Goal: Task Accomplishment & Management: Manage account settings

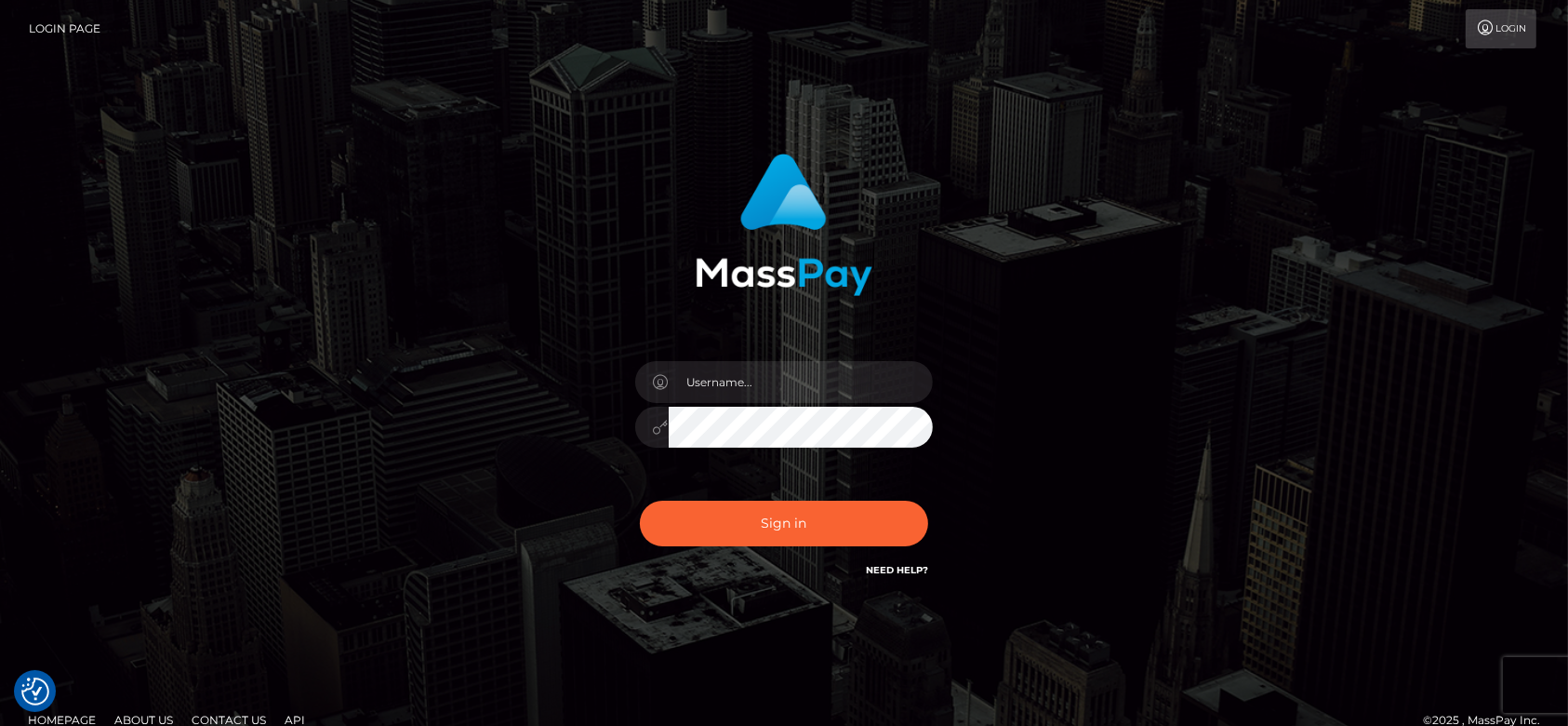
checkbox input "true"
type input "[DOMAIN_NAME]"
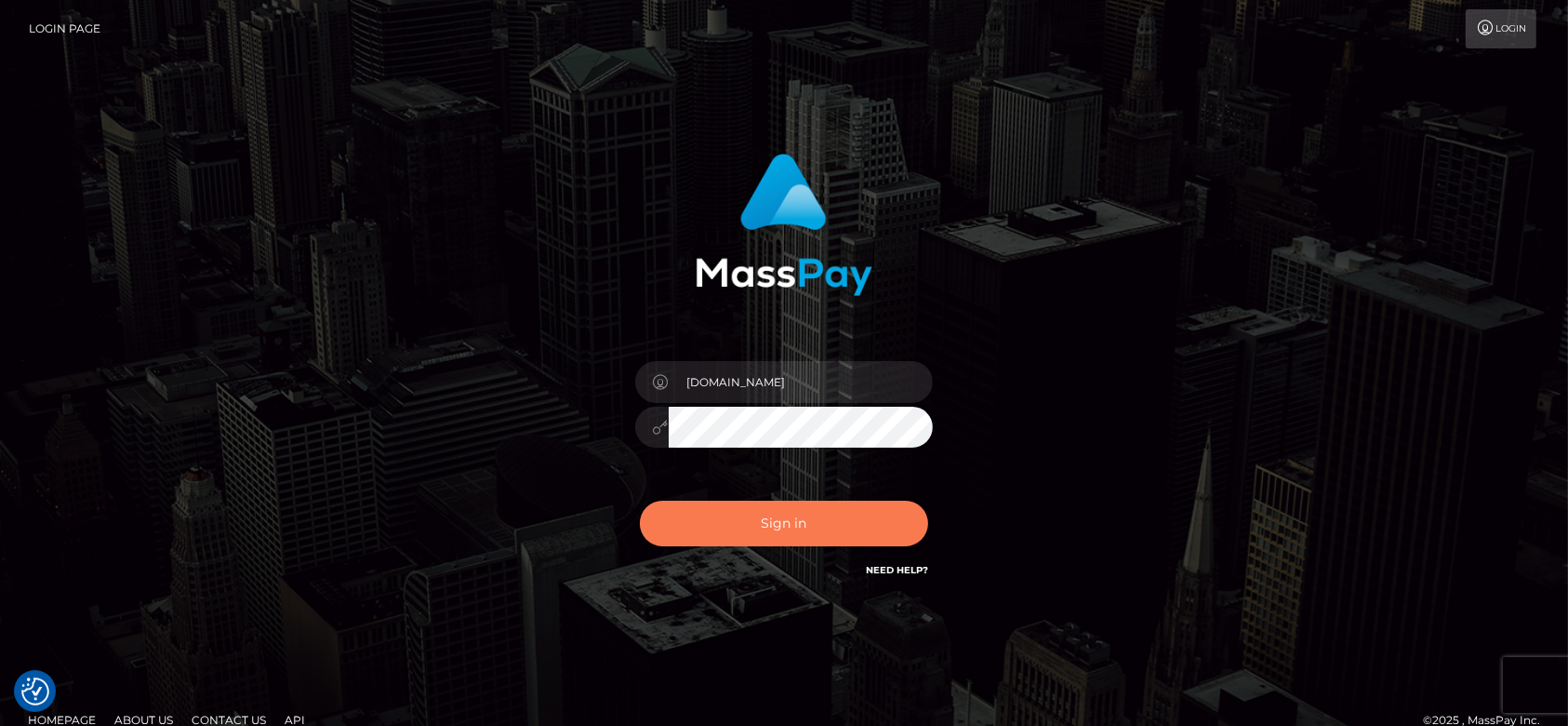
click at [819, 515] on button "Sign in" at bounding box center [784, 523] width 288 height 46
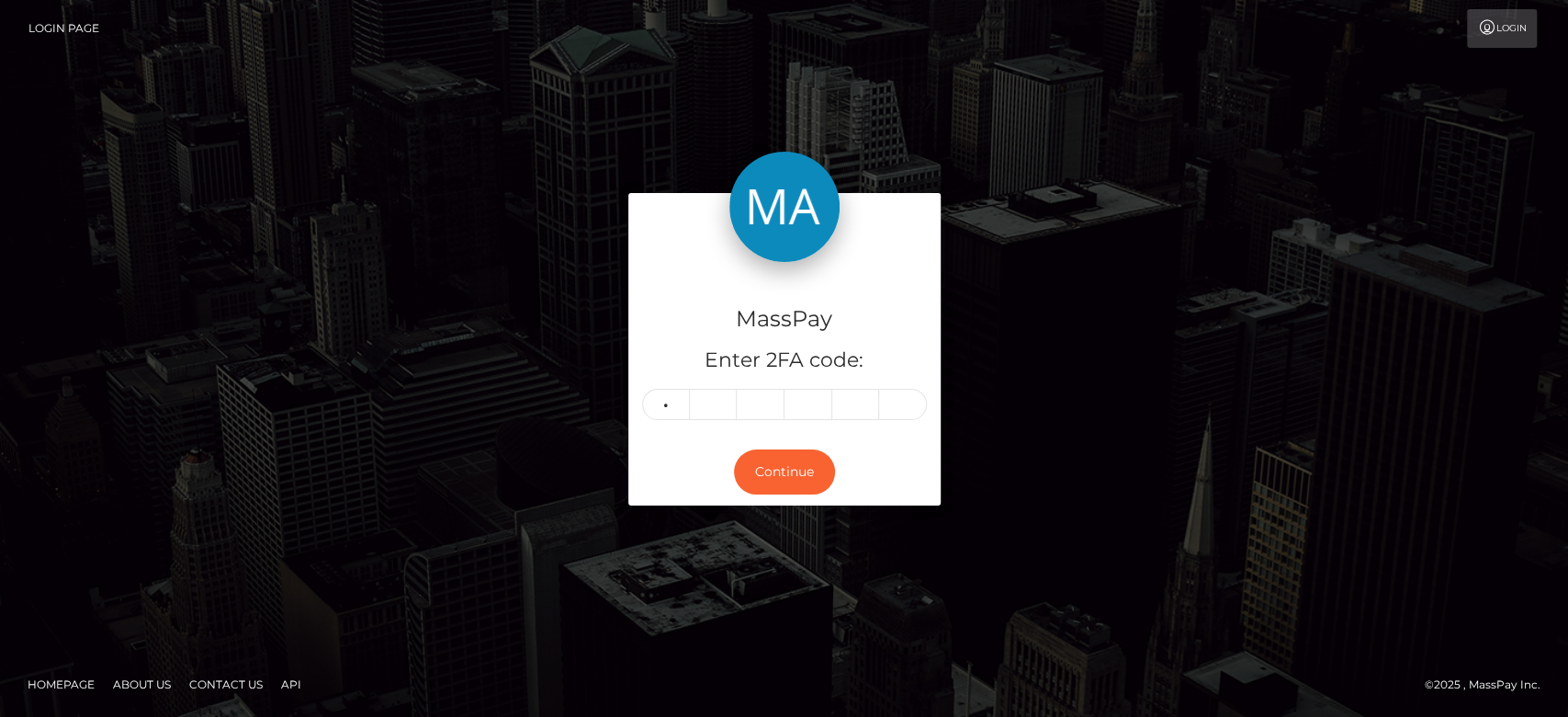
type input "3"
type input "9"
type input "4"
type input "5"
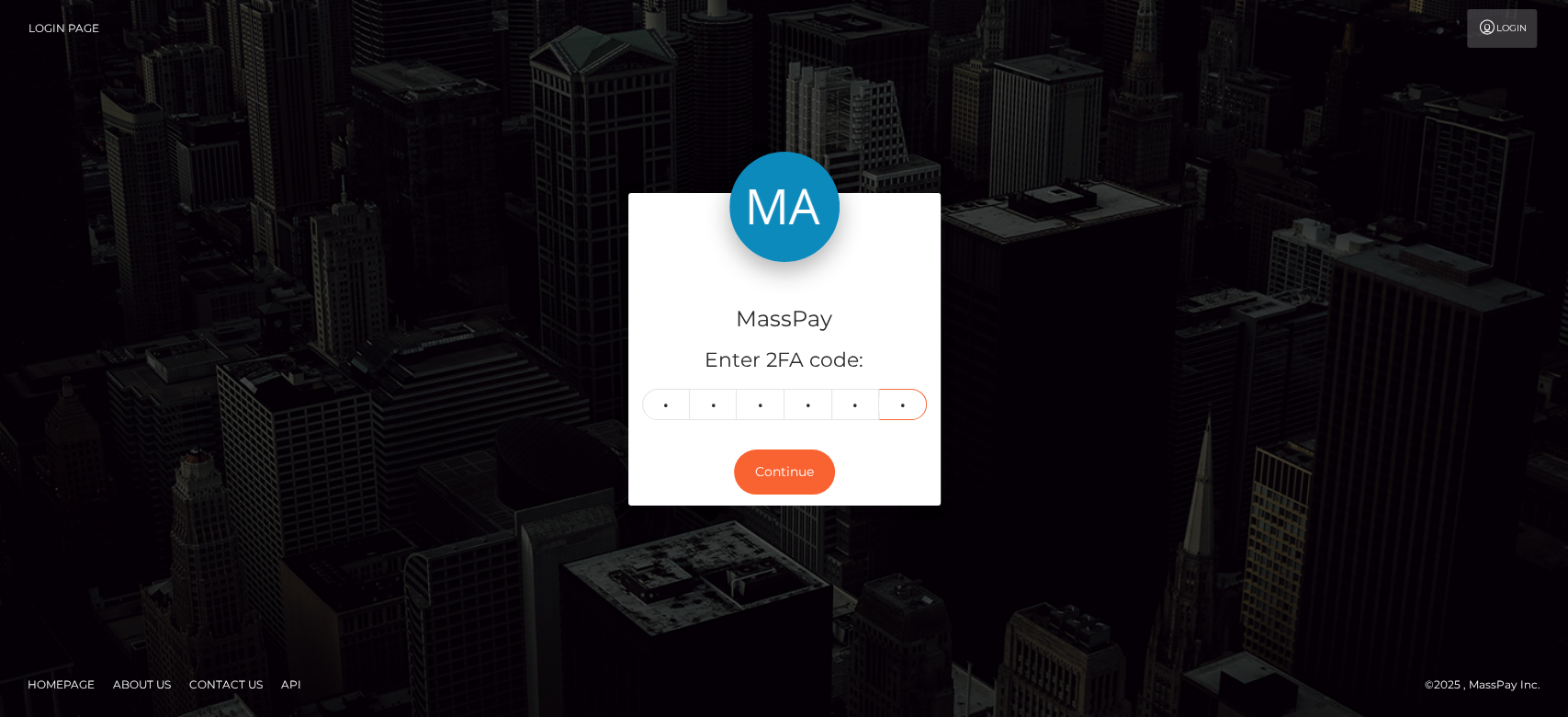
type input "1"
click at [1176, 195] on div "MassPay Enter 2FA code: 3 9 4 5 5 1 394551 Continue" at bounding box center [784, 358] width 1047 height 330
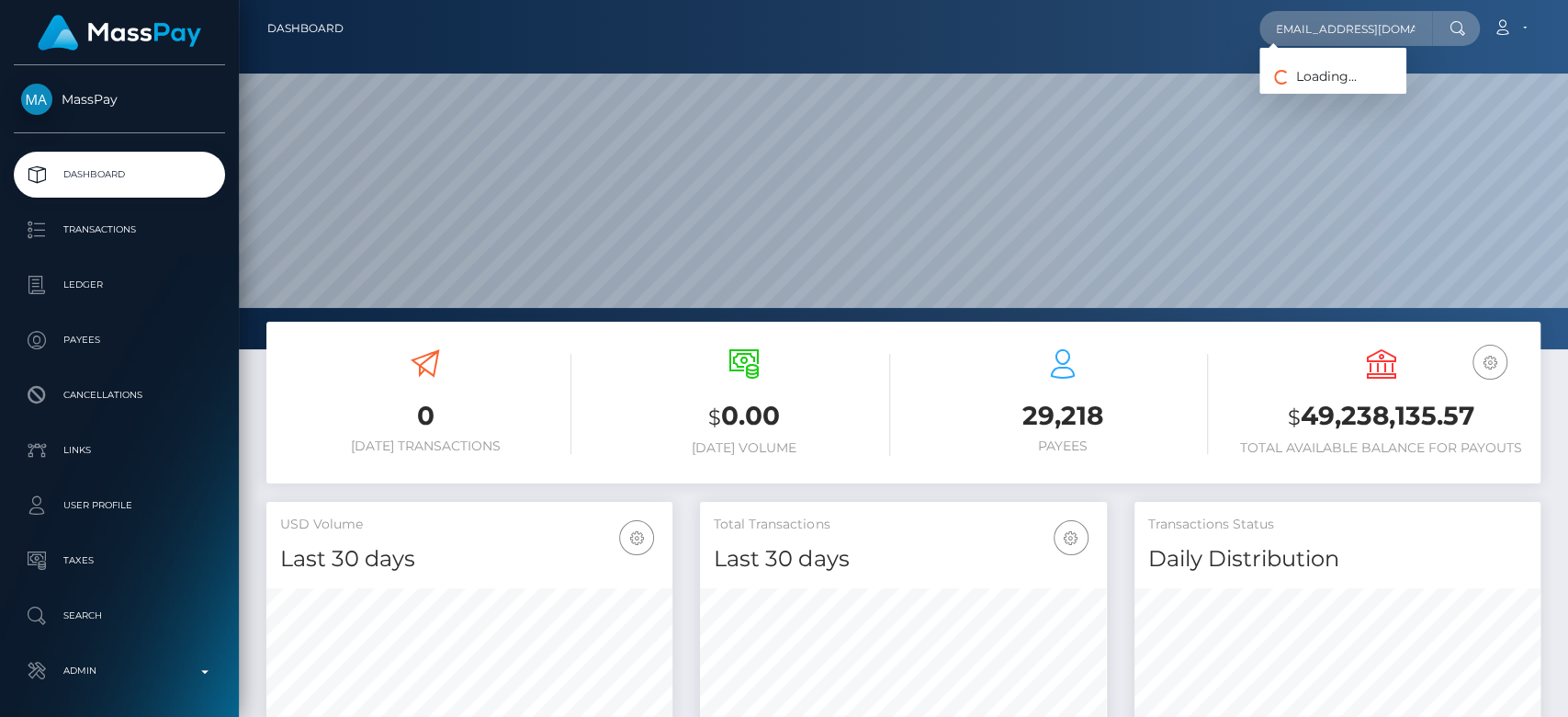
scroll to position [324, 406]
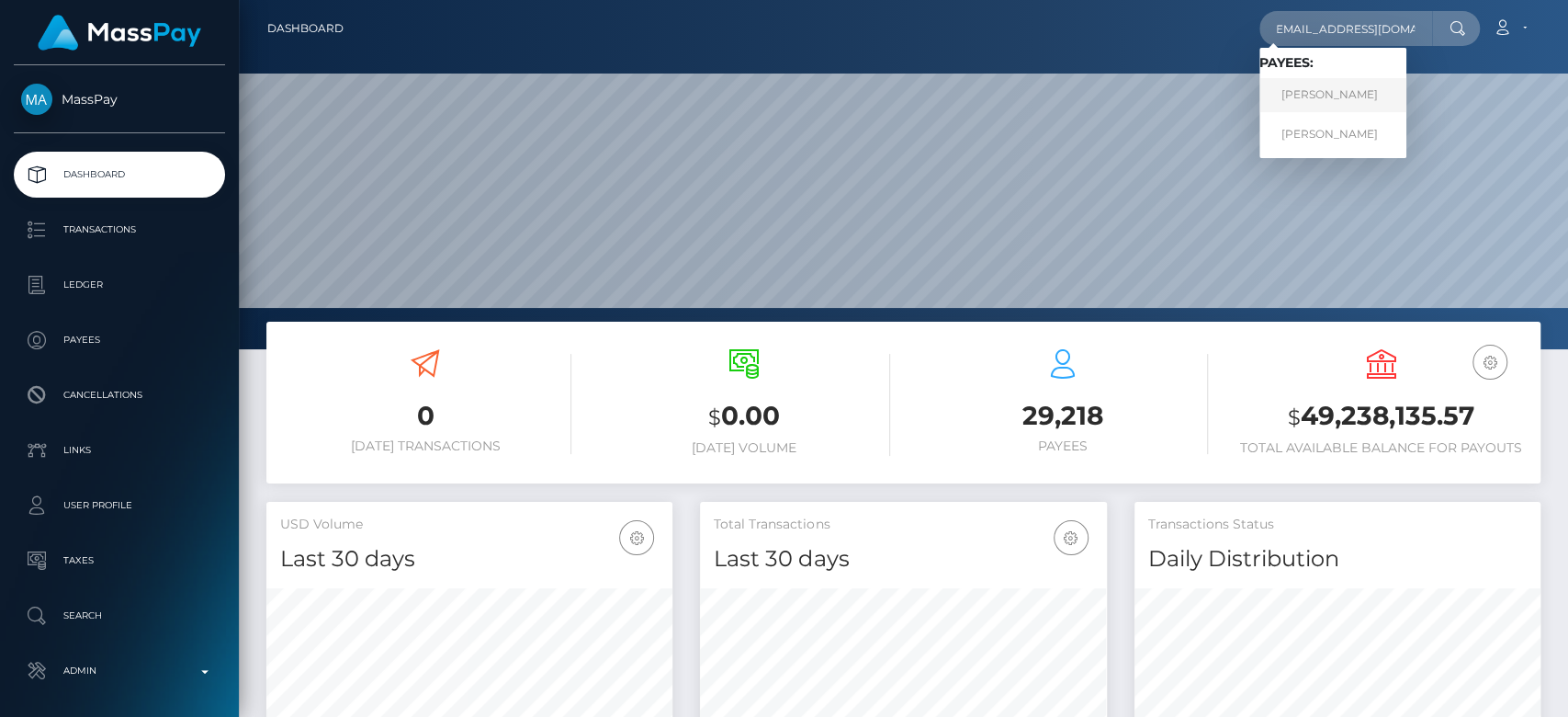
type input "micagarasini@gmail.com"
click at [1336, 87] on link "MICAELA GARASINIL" at bounding box center [1332, 94] width 147 height 34
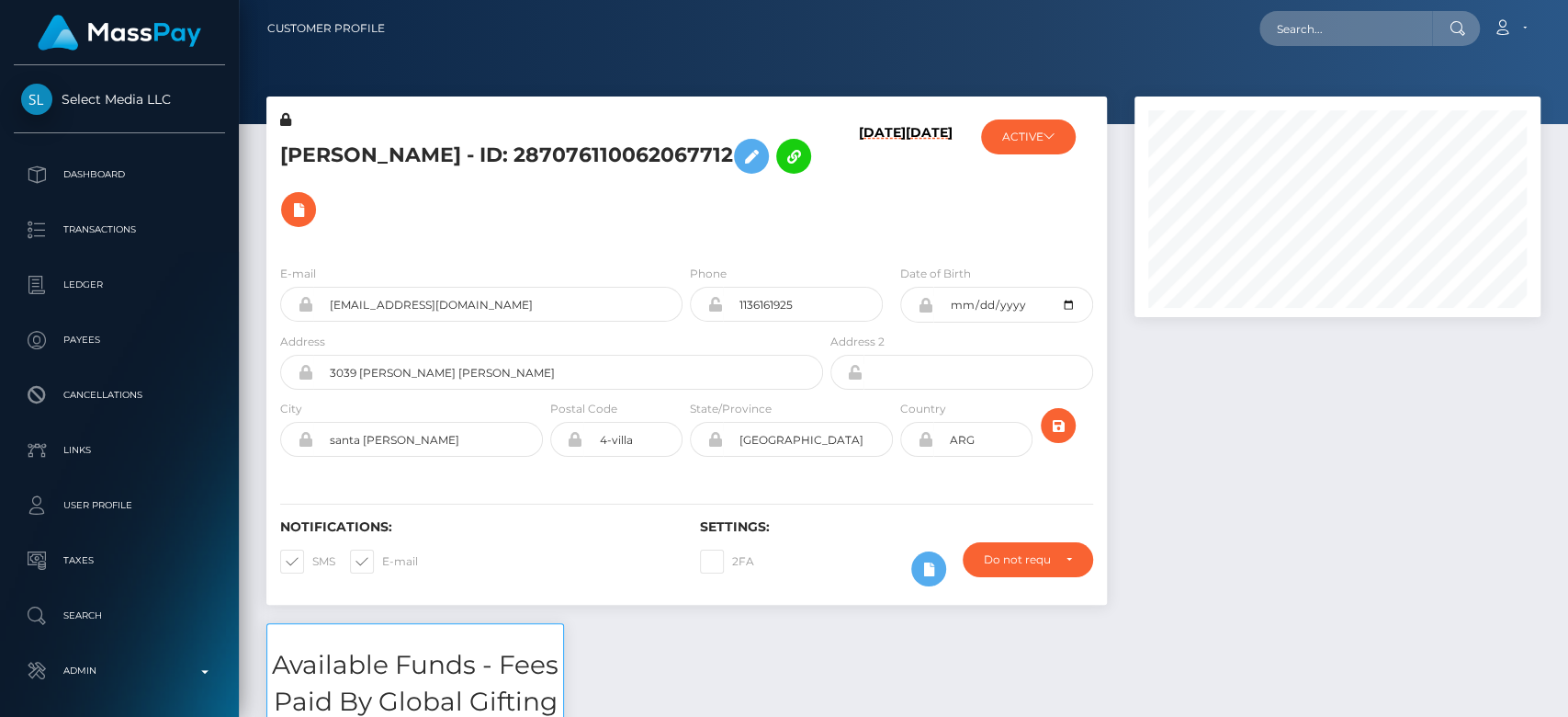
scroll to position [220, 406]
click at [1195, 423] on div at bounding box center [1337, 359] width 434 height 526
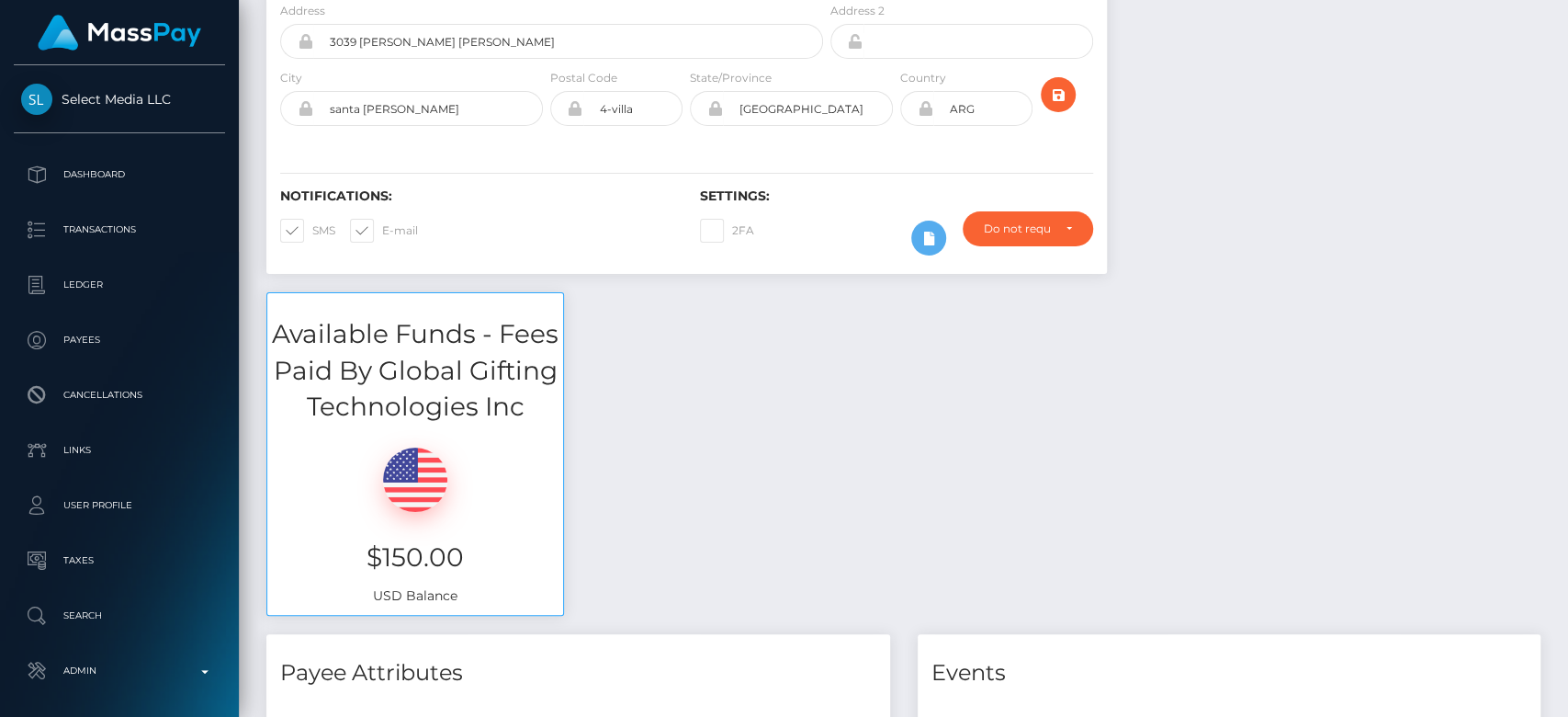
scroll to position [0, 0]
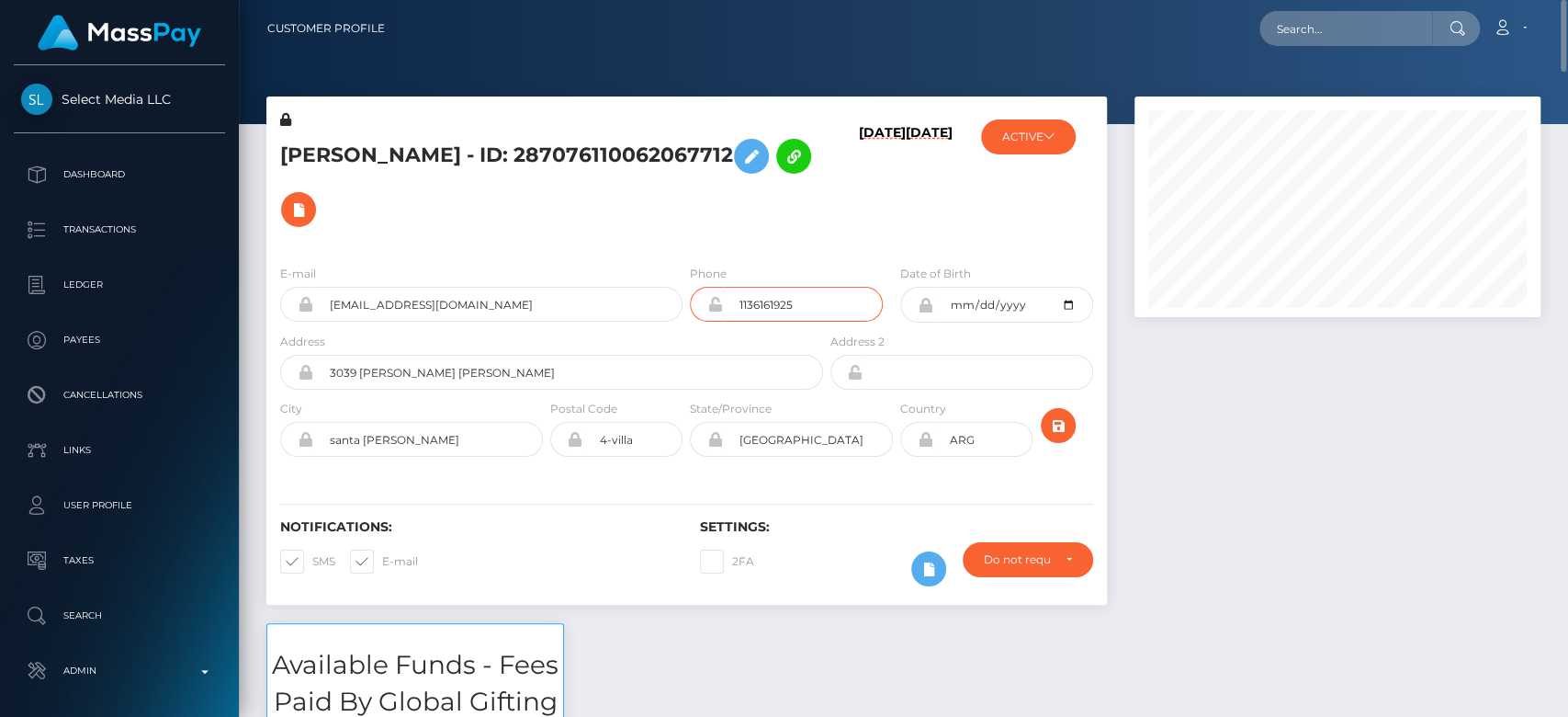
drag, startPoint x: 803, startPoint y: 302, endPoint x: 733, endPoint y: 297, distance: 70.2
click at [733, 297] on input "1136161925" at bounding box center [802, 304] width 160 height 35
type input "1136161925"
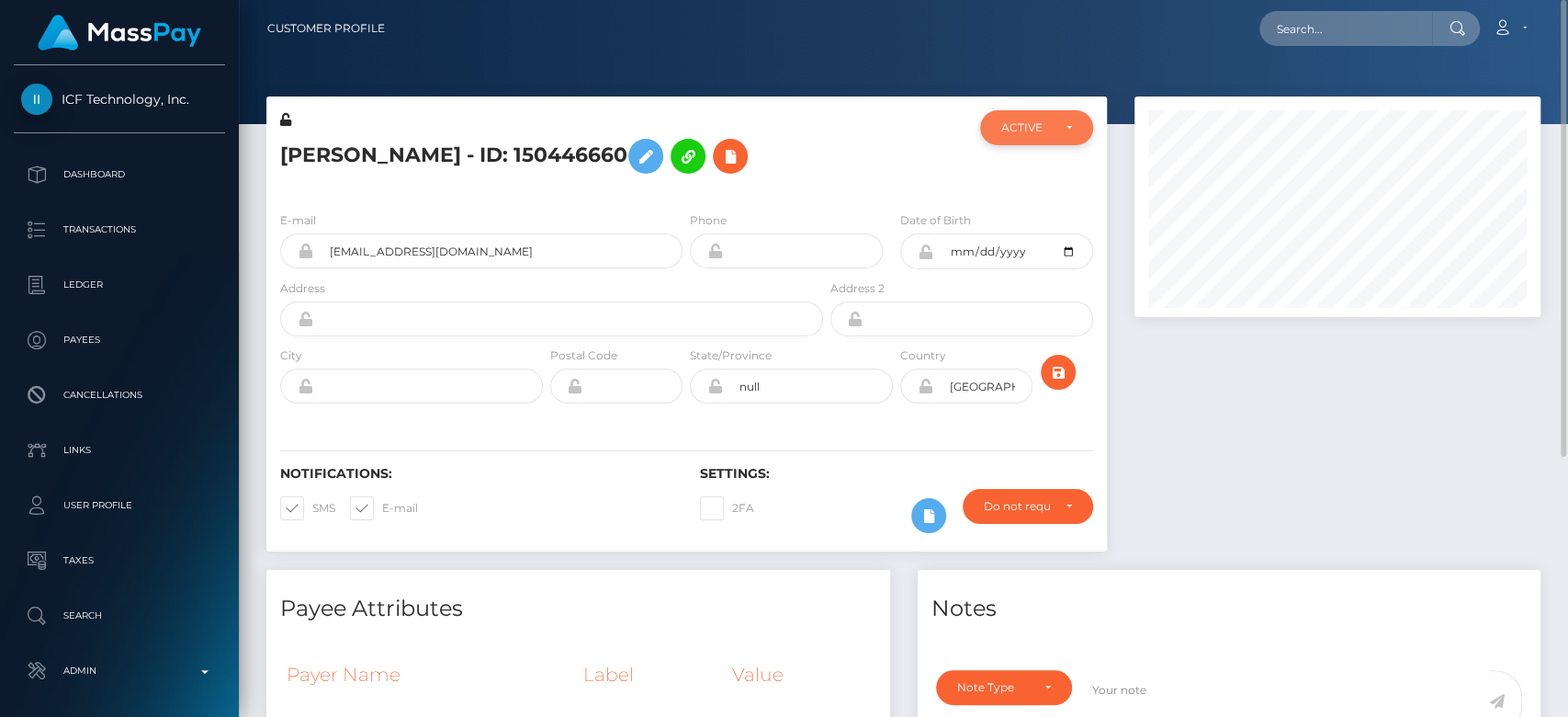
click at [1037, 131] on div "ACTIVE" at bounding box center [1025, 127] width 49 height 14
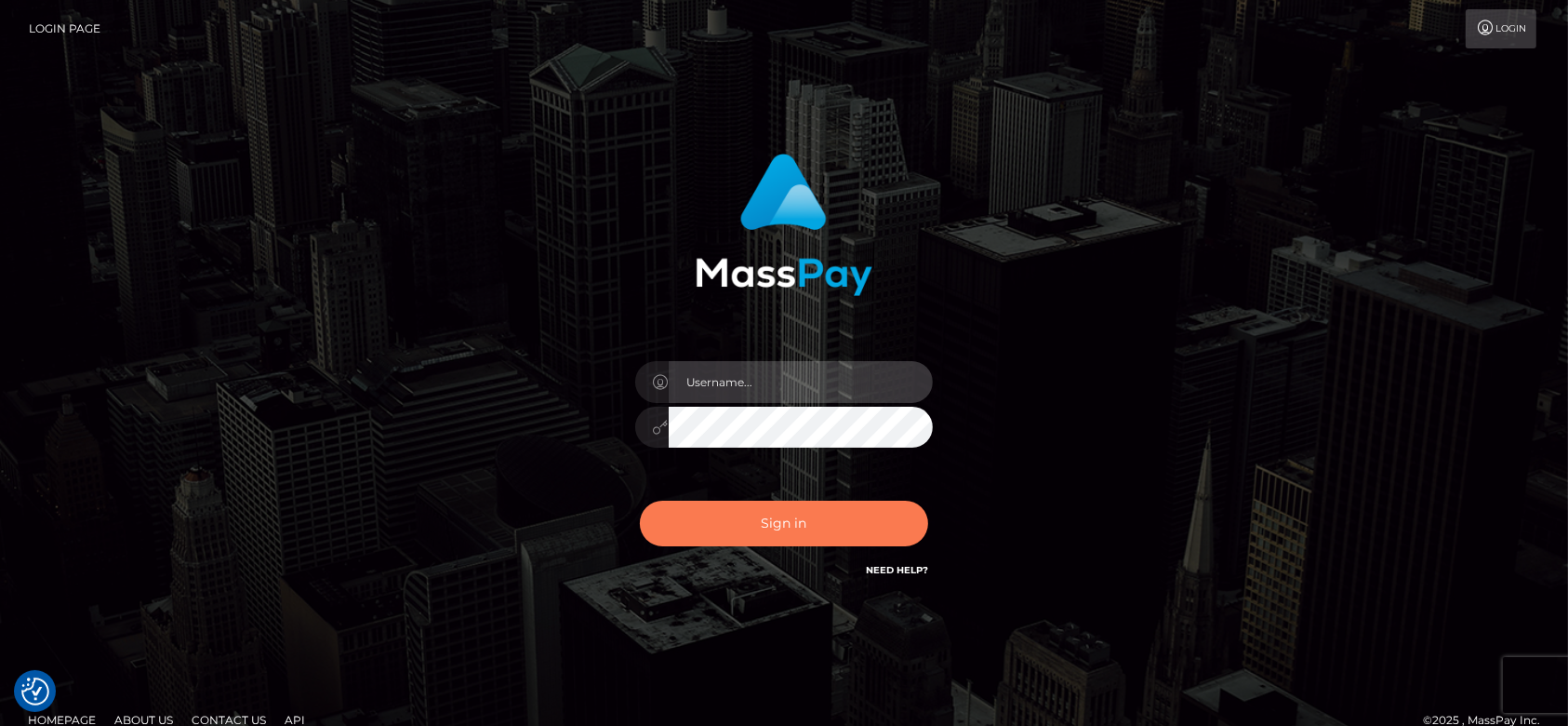
type input "[DOMAIN_NAME]"
click at [814, 506] on button "Sign in" at bounding box center [784, 523] width 288 height 46
type input "[DOMAIN_NAME]"
click at [814, 506] on button "Sign in" at bounding box center [784, 523] width 288 height 46
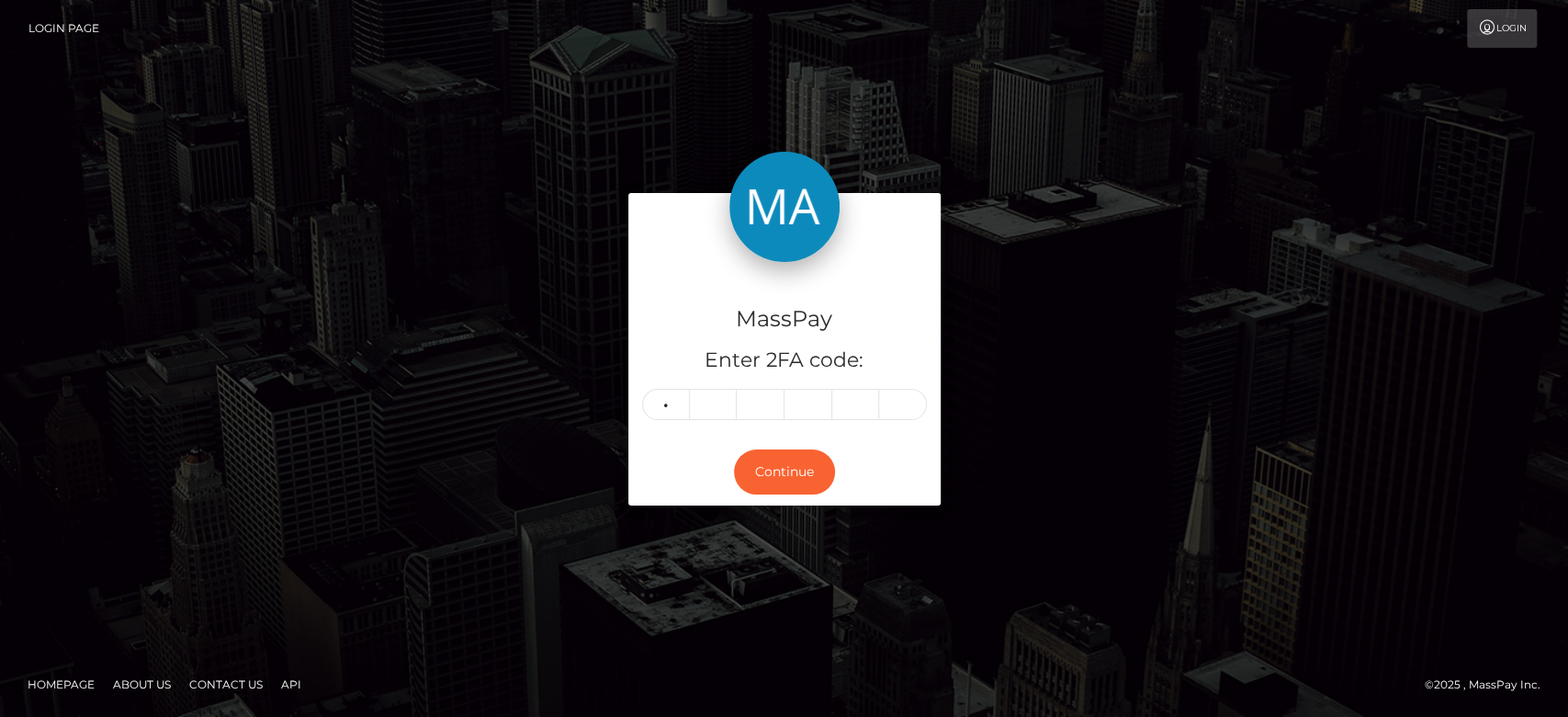
type input "6"
type input "0"
type input "6"
type input "5"
type input "6"
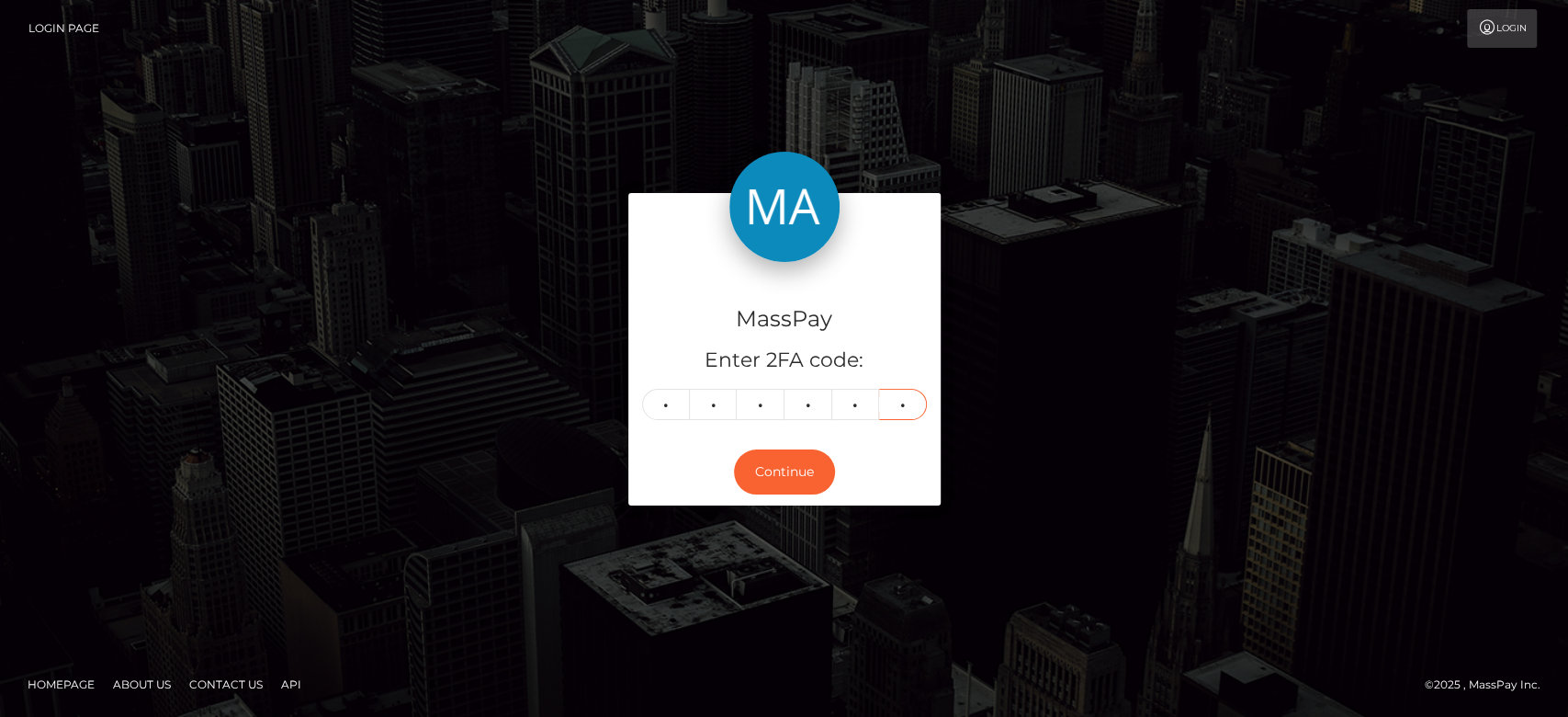
type input "9"
click at [1085, 218] on div "MassPay Enter 2FA code: 6 0 6 5 6 9 606569 Continue" at bounding box center [784, 358] width 1047 height 330
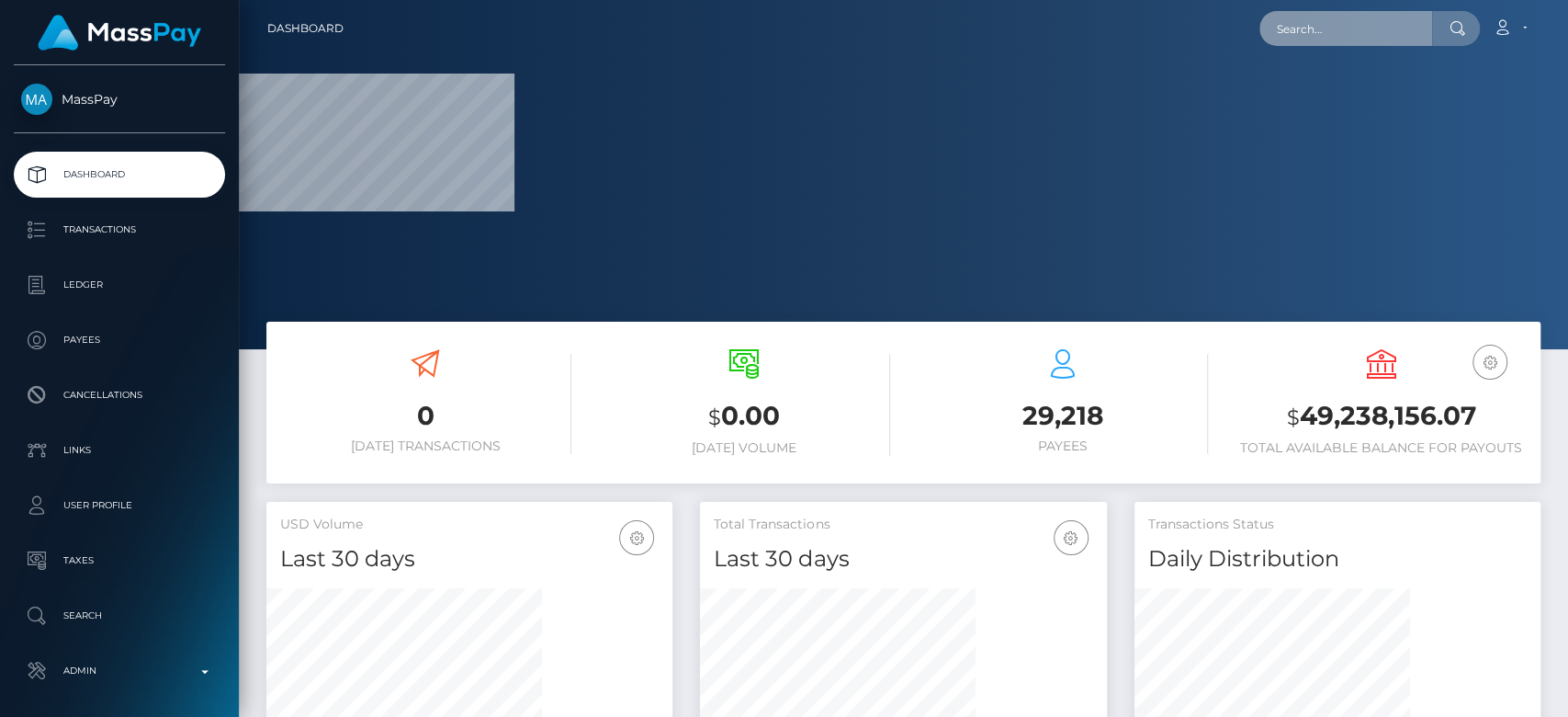
click at [1295, 38] on input "text" at bounding box center [1346, 28] width 173 height 35
paste input "[EMAIL_ADDRESS][DOMAIN_NAME]"
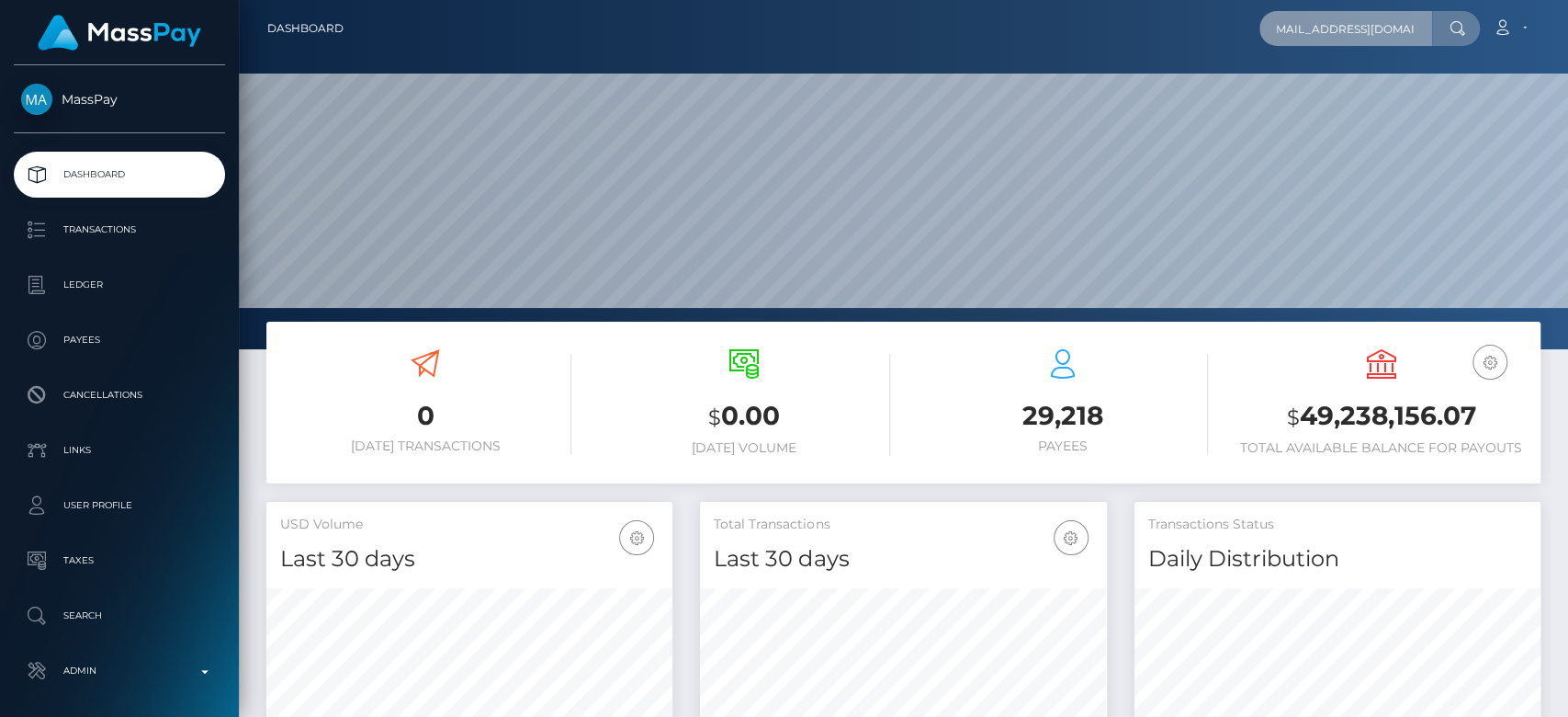
scroll to position [324, 406]
type input "rawan.algorab@gmail.com"
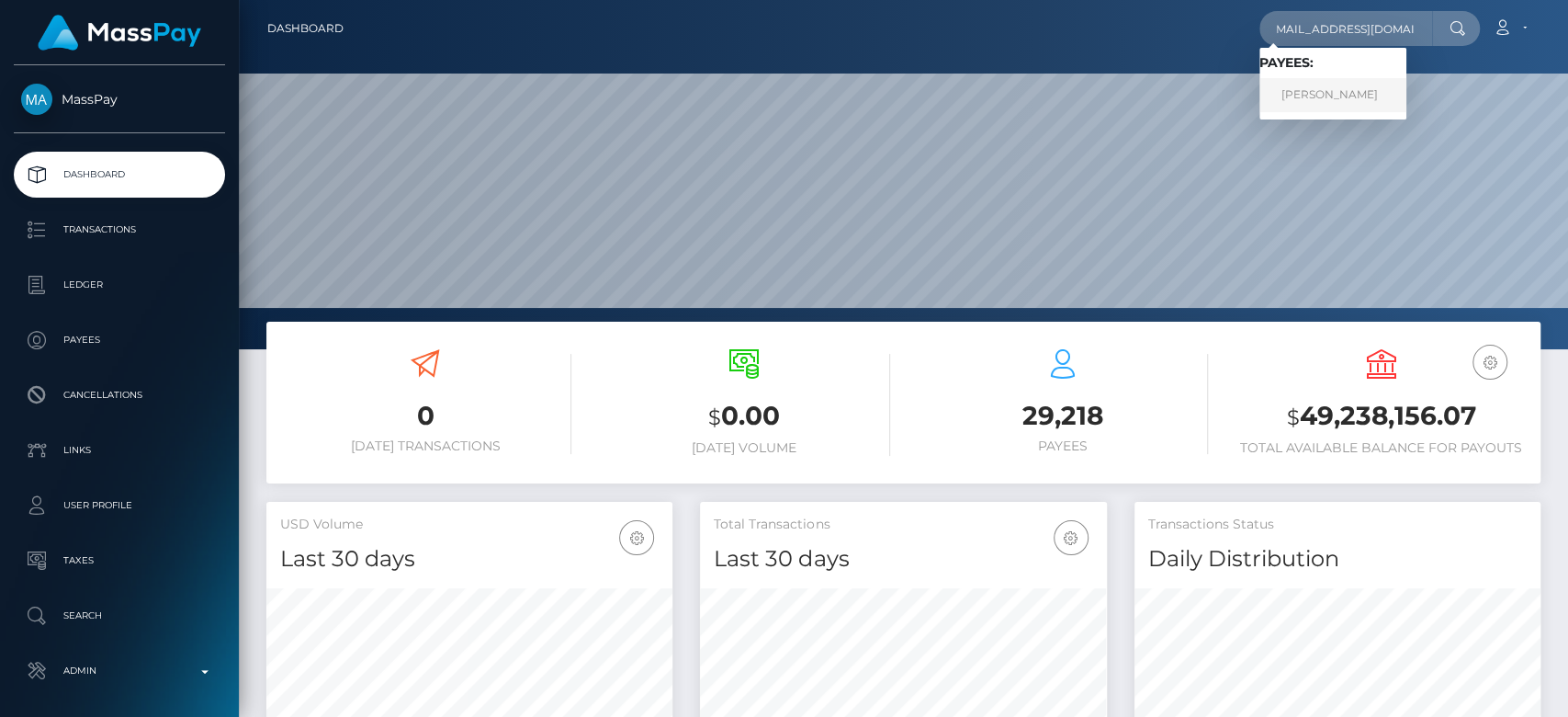
scroll to position [0, 0]
click at [1291, 88] on link "Rawan Algorab" at bounding box center [1332, 94] width 147 height 34
